Goal: Task Accomplishment & Management: Use online tool/utility

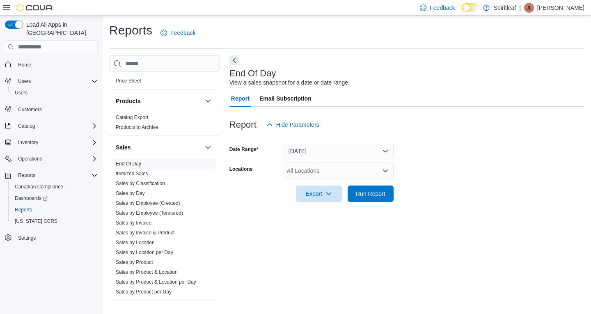
scroll to position [612, 0]
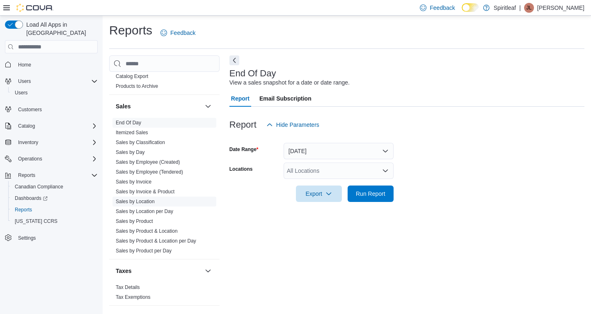
click at [143, 199] on link "Sales by Location" at bounding box center [135, 202] width 39 height 6
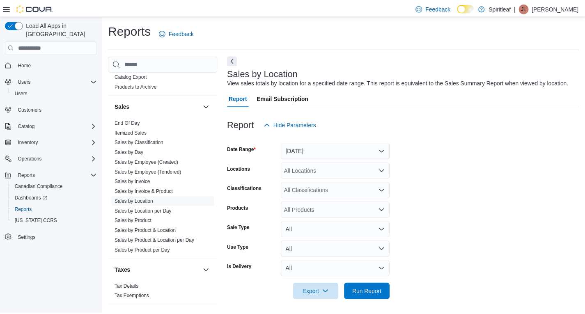
scroll to position [3, 0]
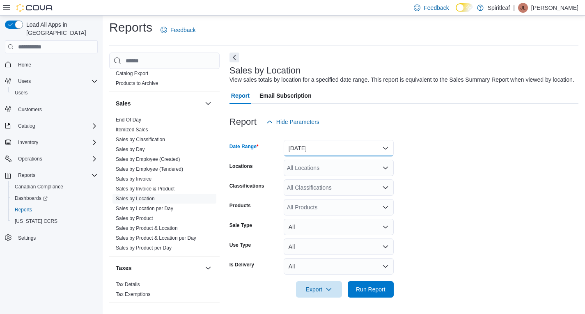
click at [374, 155] on button "[DATE]" at bounding box center [338, 148] width 110 height 16
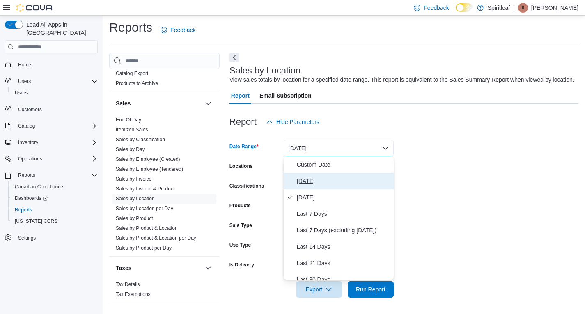
click at [331, 187] on button "[DATE]" at bounding box center [338, 181] width 110 height 16
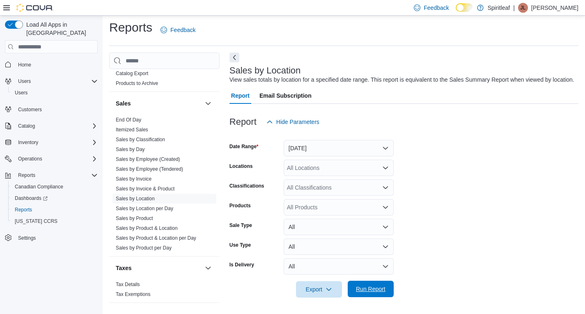
click at [381, 283] on span "Run Report" at bounding box center [370, 289] width 36 height 16
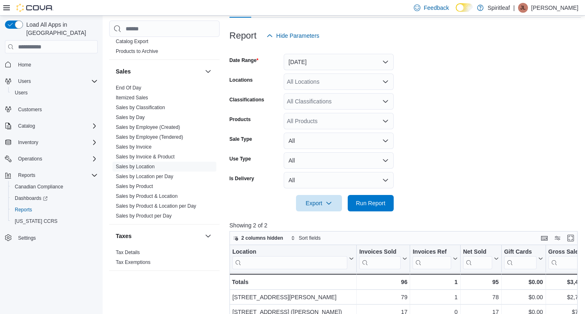
scroll to position [89, 0]
click at [366, 201] on span "Run Report" at bounding box center [371, 202] width 30 height 8
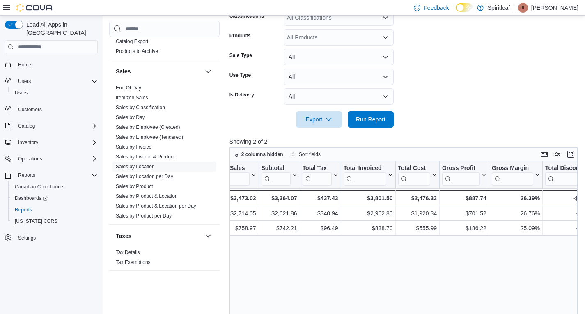
scroll to position [0, 0]
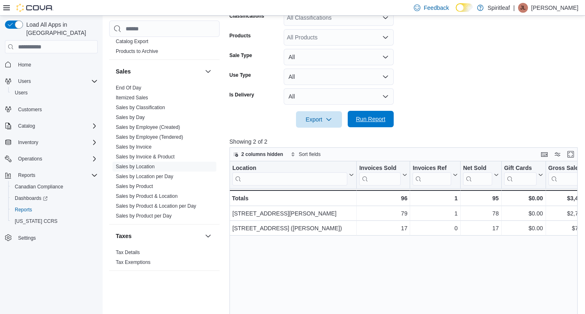
click at [370, 123] on span "Run Report" at bounding box center [370, 119] width 36 height 16
click at [20, 62] on span "Home" at bounding box center [24, 65] width 13 height 7
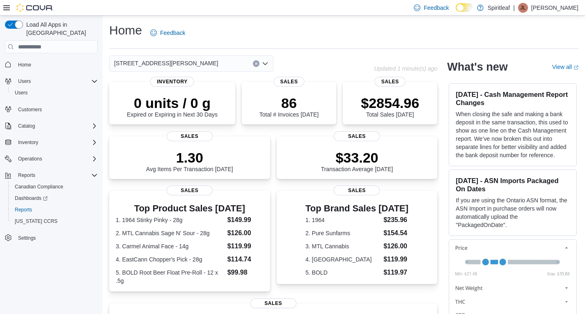
click at [191, 63] on span "[STREET_ADDRESS][PERSON_NAME]" at bounding box center [166, 63] width 104 height 10
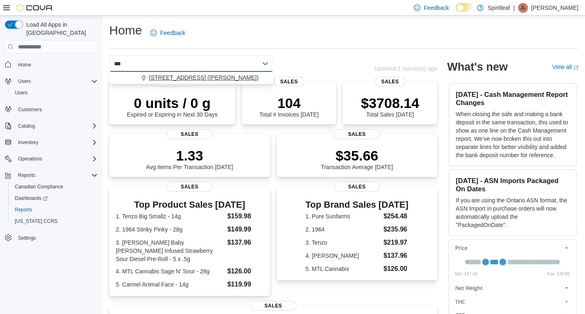
type input "***"
click at [192, 72] on button "[STREET_ADDRESS] ([PERSON_NAME])" at bounding box center [191, 78] width 164 height 12
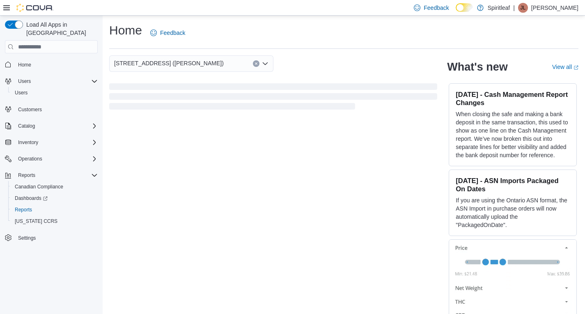
click at [304, 65] on div "[STREET_ADDRESS] ([PERSON_NAME])" at bounding box center [273, 63] width 328 height 16
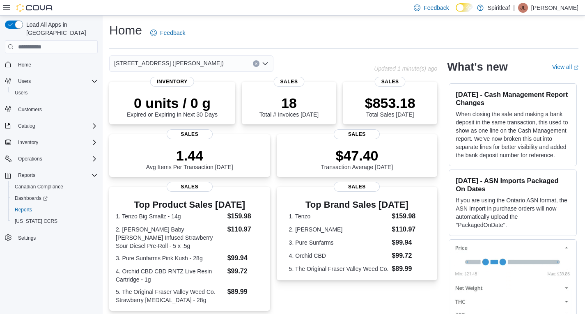
click at [227, 65] on input at bounding box center [227, 64] width 1 height 10
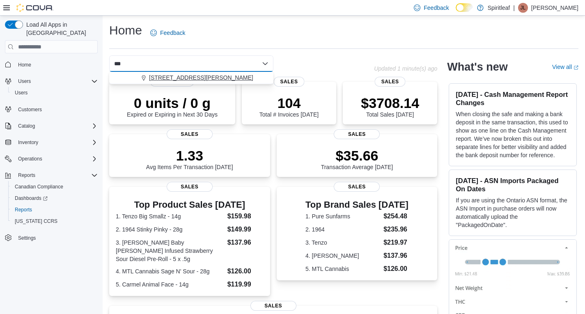
type input "***"
click at [216, 74] on span "[STREET_ADDRESS][PERSON_NAME]" at bounding box center [201, 77] width 104 height 8
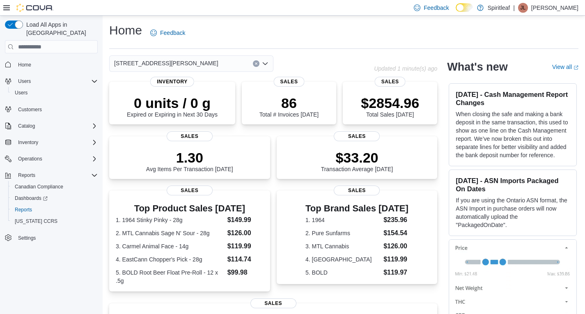
scroll to position [164, 0]
